Goal: Transaction & Acquisition: Download file/media

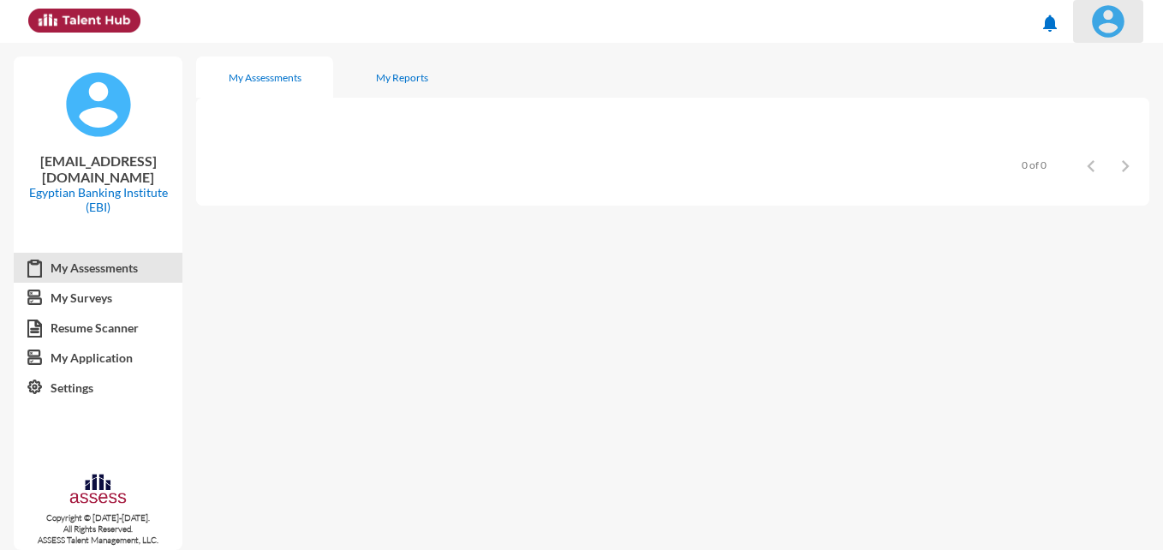
click at [1128, 33] on span at bounding box center [1108, 21] width 43 height 34
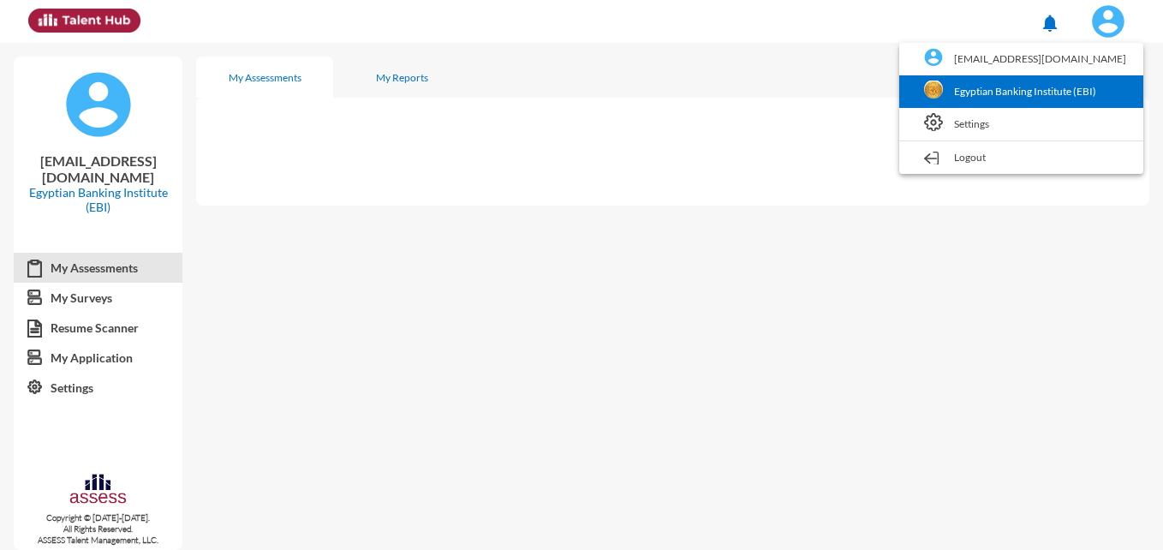
click at [1010, 98] on link "Egyptian Banking Institute (EBI)" at bounding box center [1021, 91] width 227 height 33
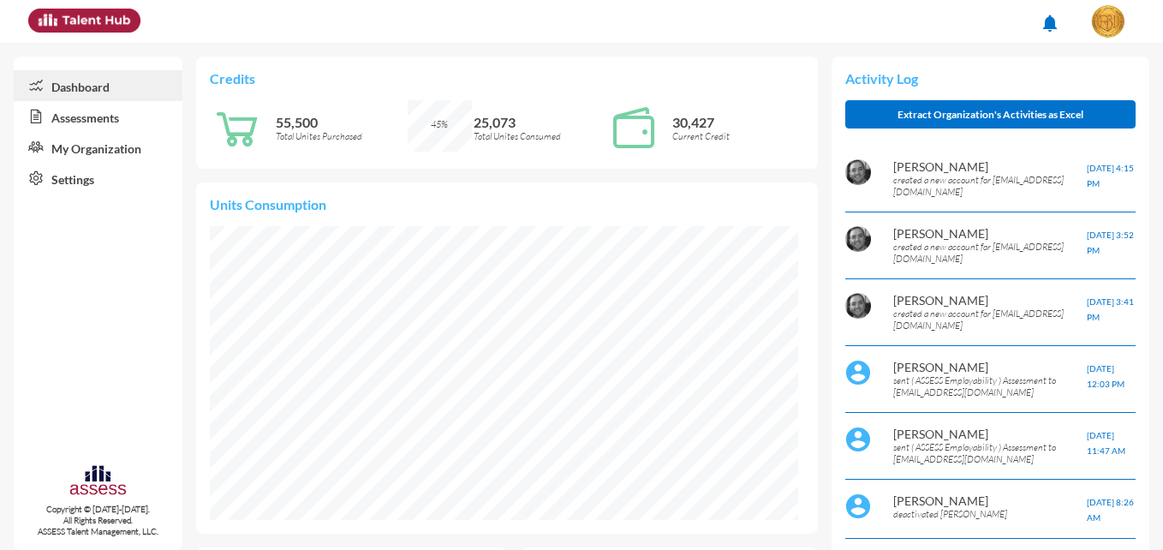
scroll to position [134, 266]
click at [105, 115] on link "Assessments" at bounding box center [98, 116] width 169 height 31
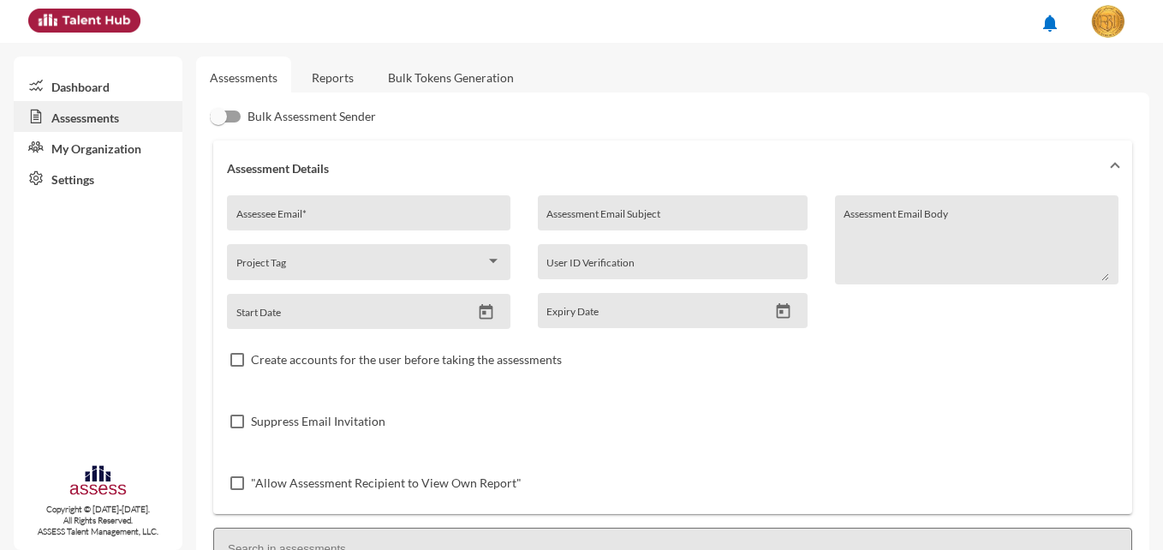
click at [425, 77] on link "Bulk Tokens Generation" at bounding box center [450, 78] width 153 height 42
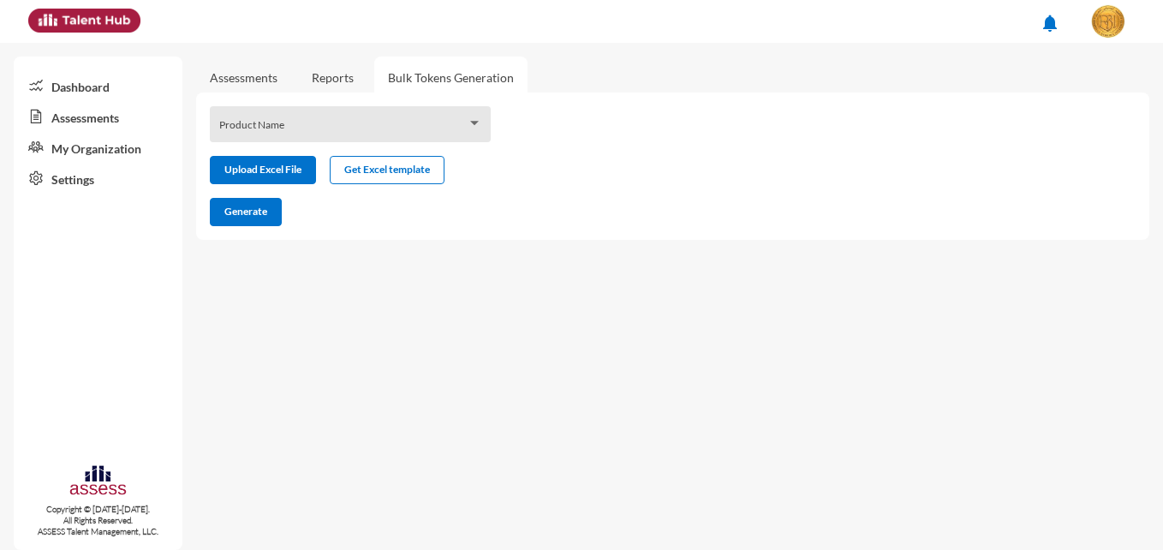
click at [330, 86] on link "Reports" at bounding box center [332, 78] width 69 height 42
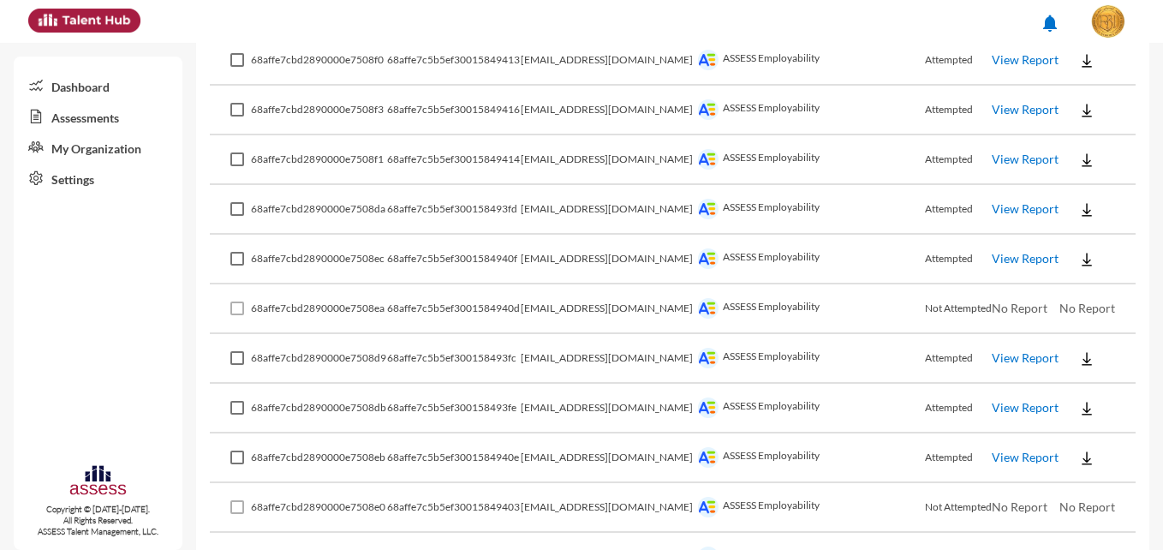
scroll to position [4880, 0]
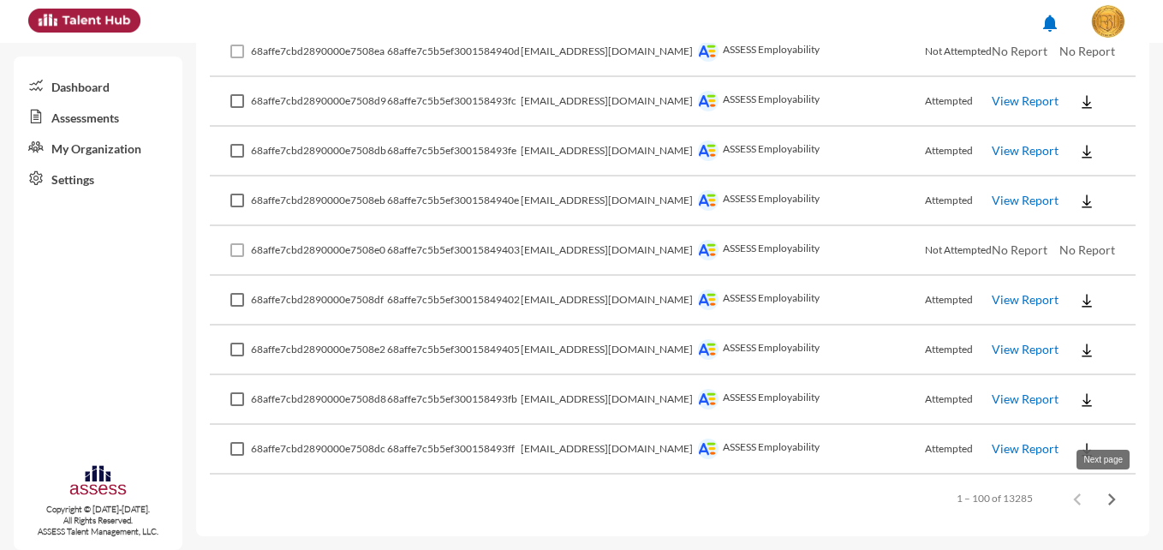
click at [1099, 494] on icon "Next page" at bounding box center [1111, 499] width 24 height 24
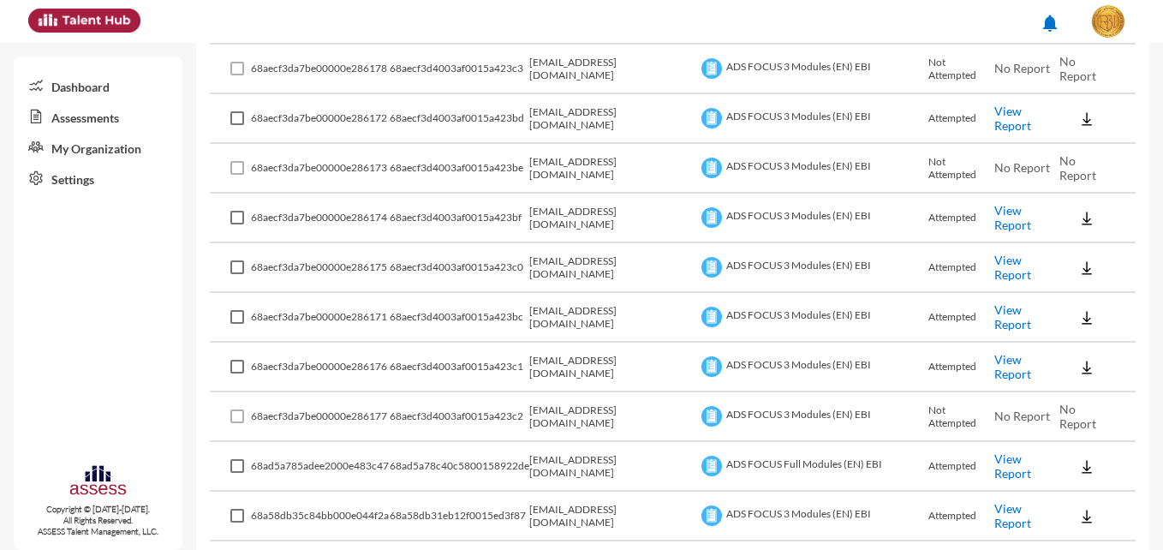
scroll to position [4452, 0]
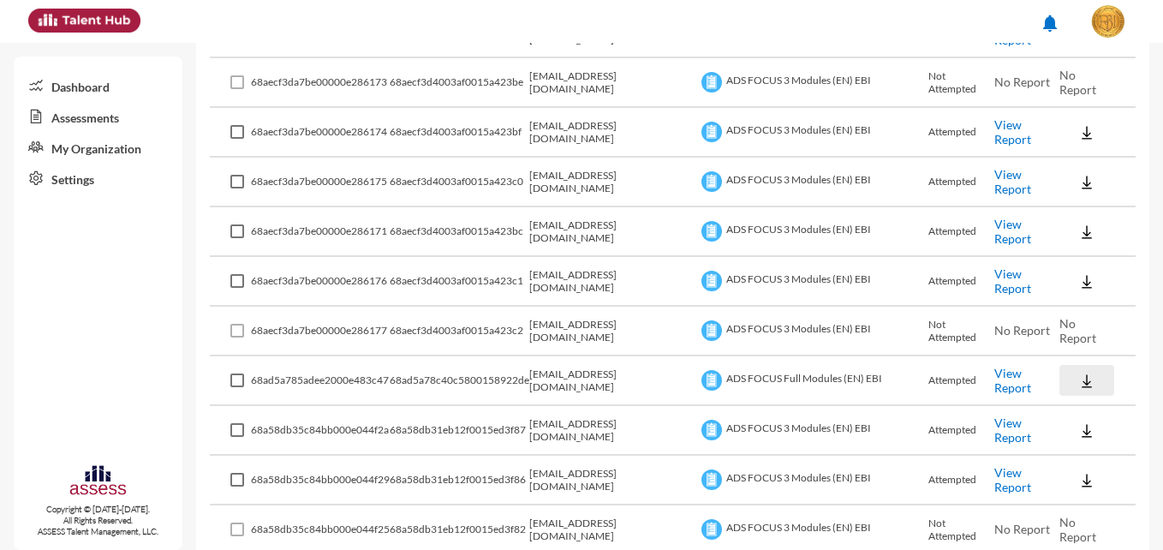
click at [1078, 379] on img at bounding box center [1086, 380] width 17 height 17
click at [1062, 412] on button "EN" at bounding box center [1093, 412] width 96 height 33
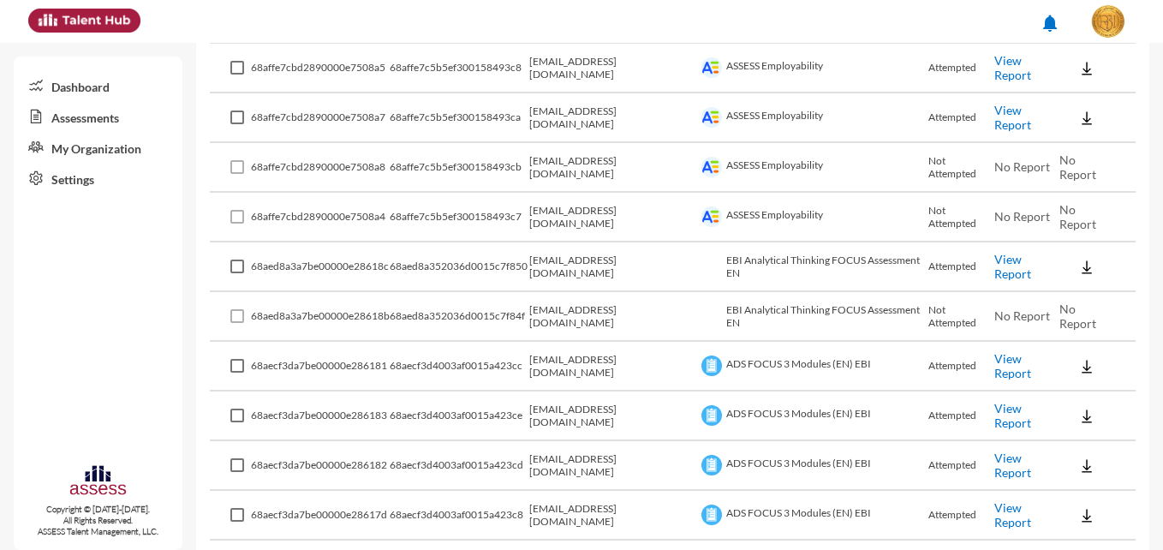
scroll to position [3082, 0]
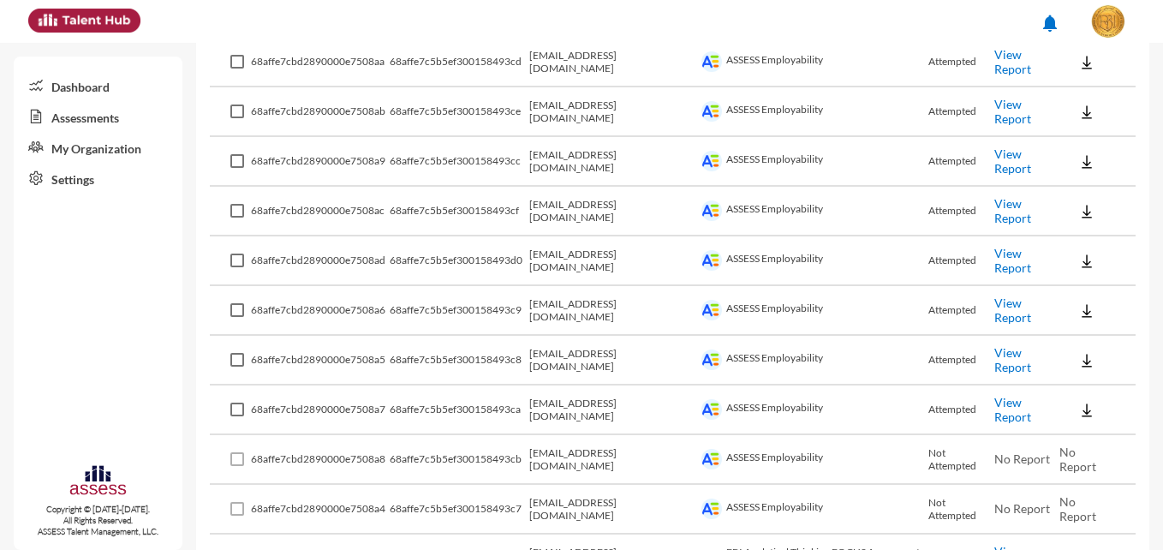
click at [1106, 10] on img at bounding box center [1108, 21] width 34 height 34
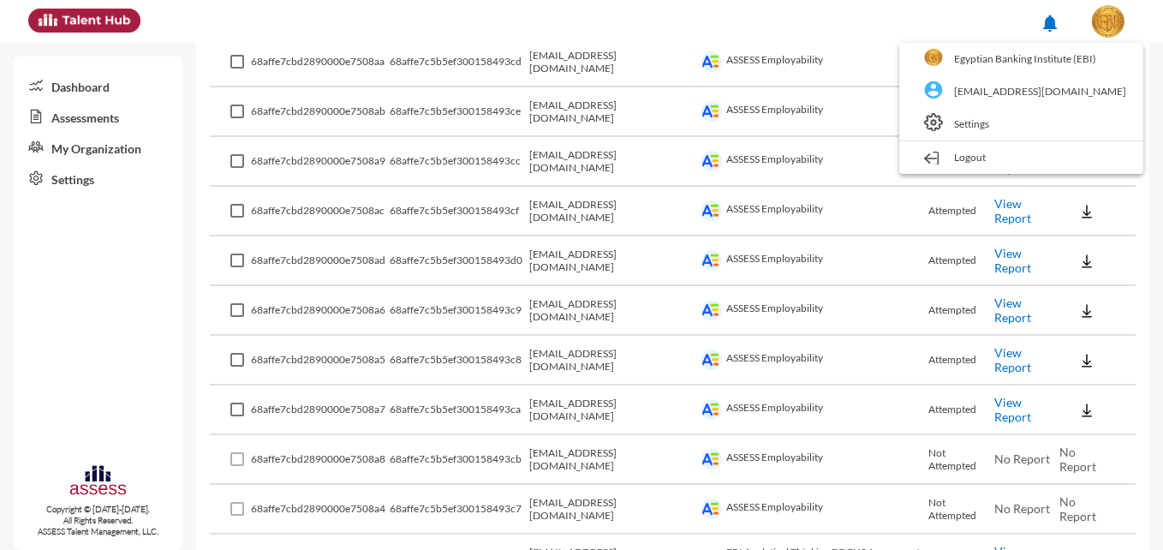
click at [87, 118] on div at bounding box center [581, 275] width 1163 height 550
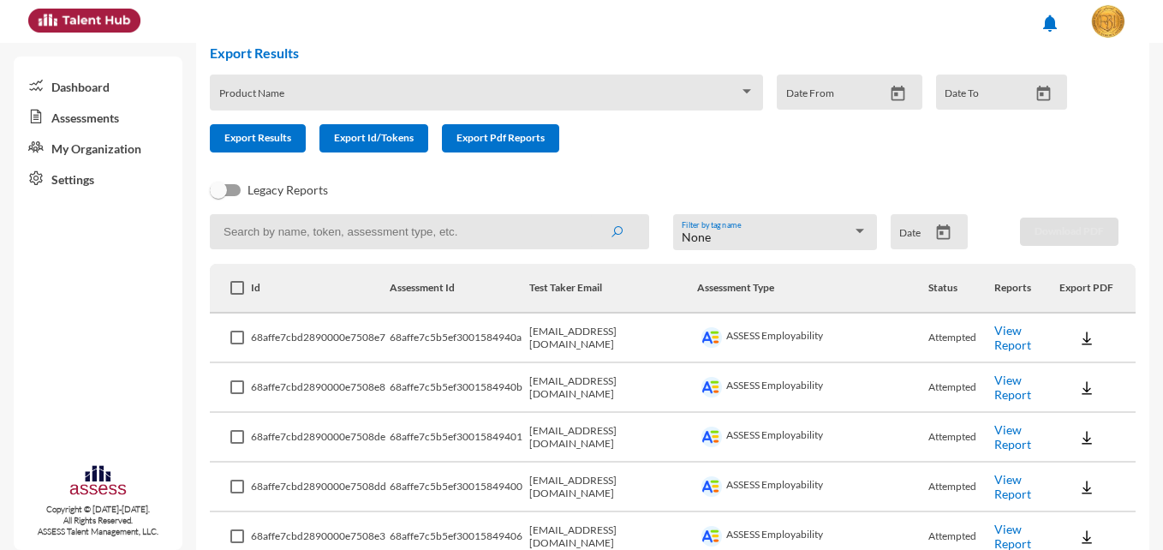
scroll to position [0, 0]
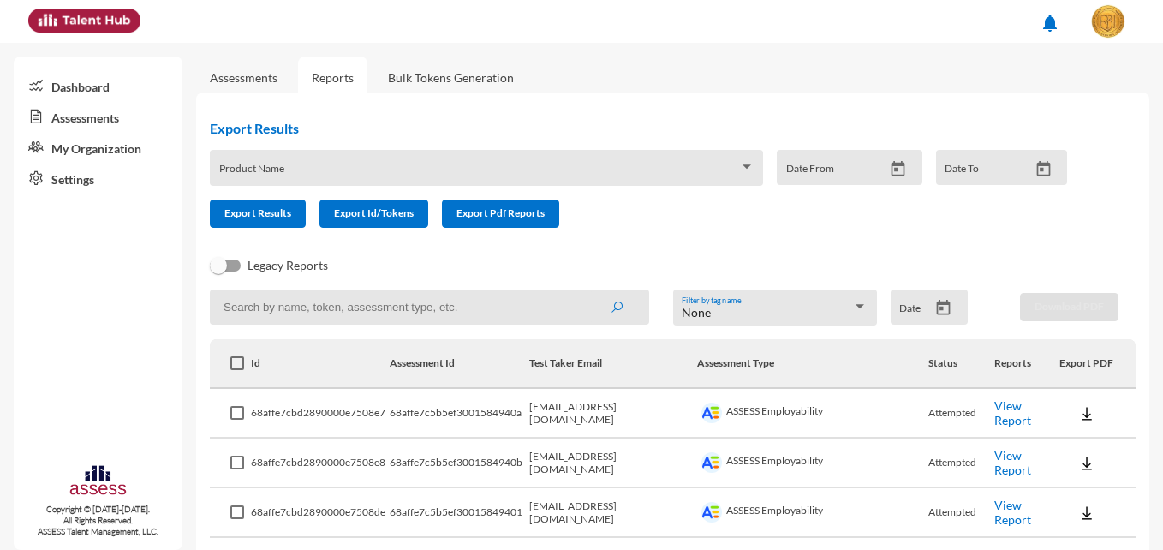
click at [484, 162] on div "Product Name" at bounding box center [486, 172] width 535 height 27
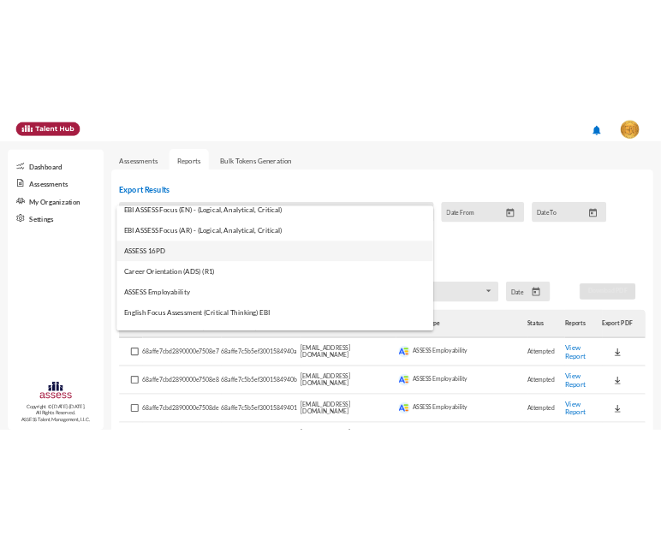
scroll to position [685, 0]
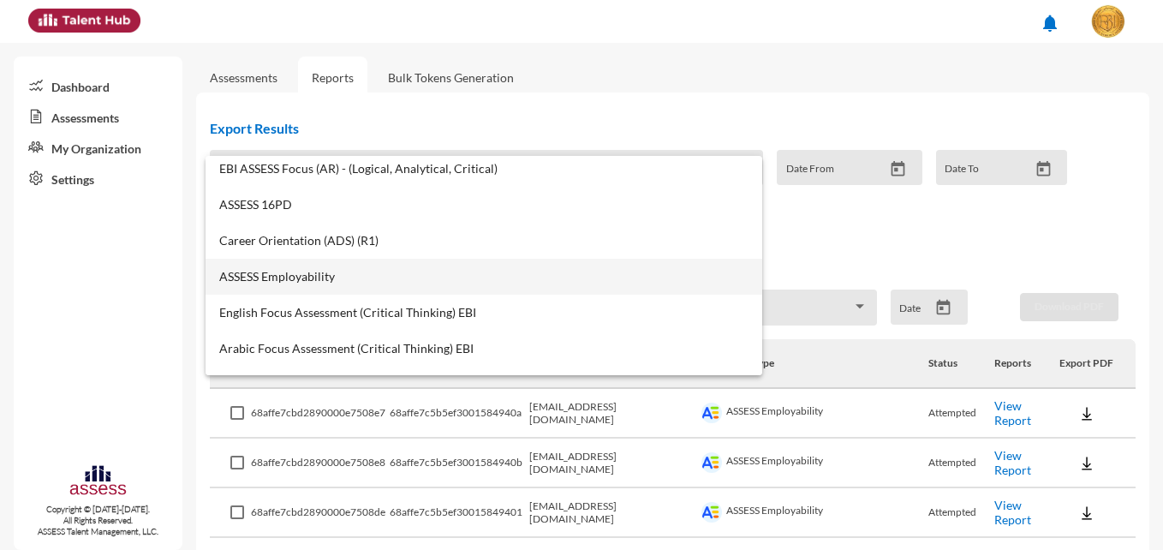
click at [323, 274] on span "ASSESS Employability" at bounding box center [483, 277] width 529 height 14
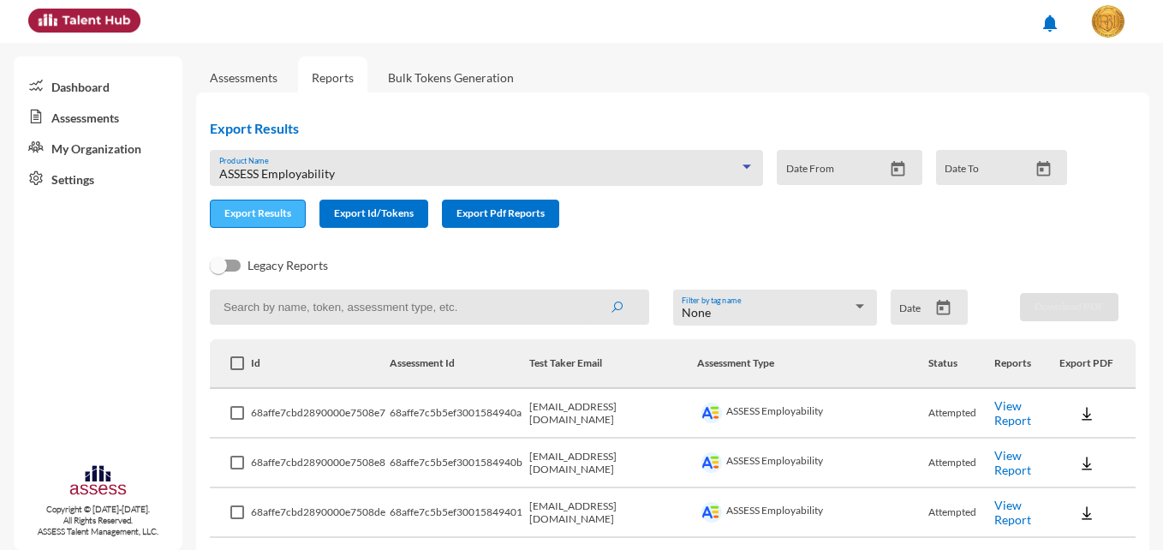
click at [274, 216] on span "Export Results" at bounding box center [257, 212] width 67 height 13
